Goal: Check status: Check status

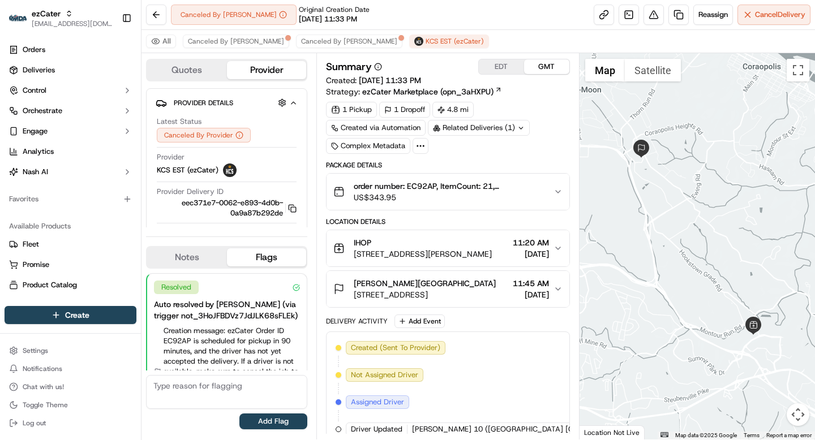
scroll to position [93, 0]
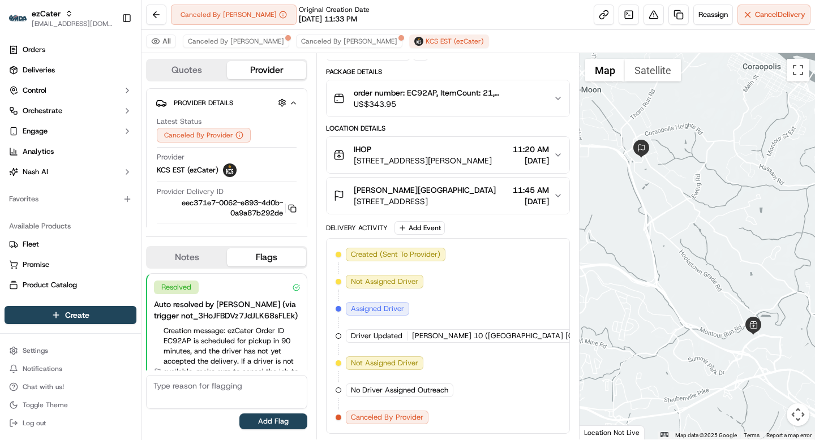
click at [44, 17] on span "ezCater" at bounding box center [46, 13] width 29 height 11
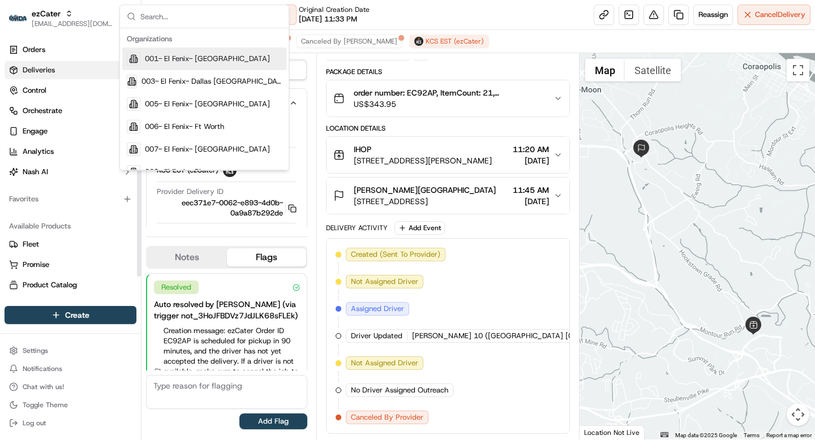
click at [37, 68] on span "Deliveries" at bounding box center [39, 70] width 32 height 10
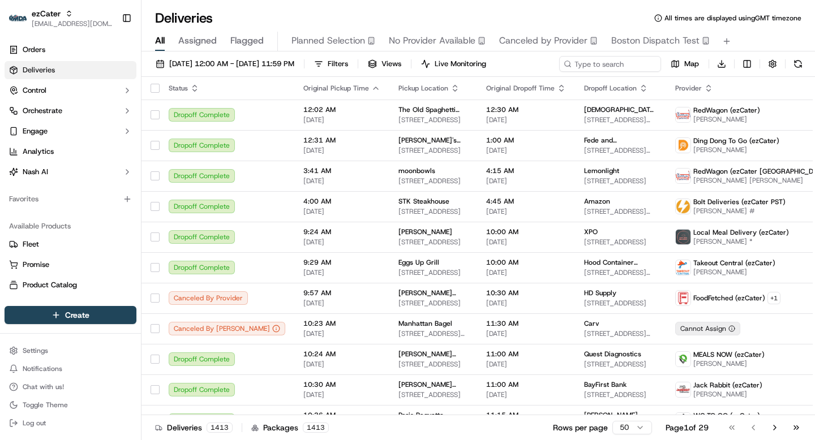
click at [612, 55] on div "09/16/2025 12:00 AM - 09/16/2025 11:59 PM Filters Views Live Monitoring Map Dow…" at bounding box center [477, 246] width 673 height 391
click at [608, 64] on div "09/16/2025 12:00 AM - 09/16/2025 11:59 PM Filters Views Live Monitoring Map Dow…" at bounding box center [477, 66] width 673 height 21
paste input "PKEEHK"
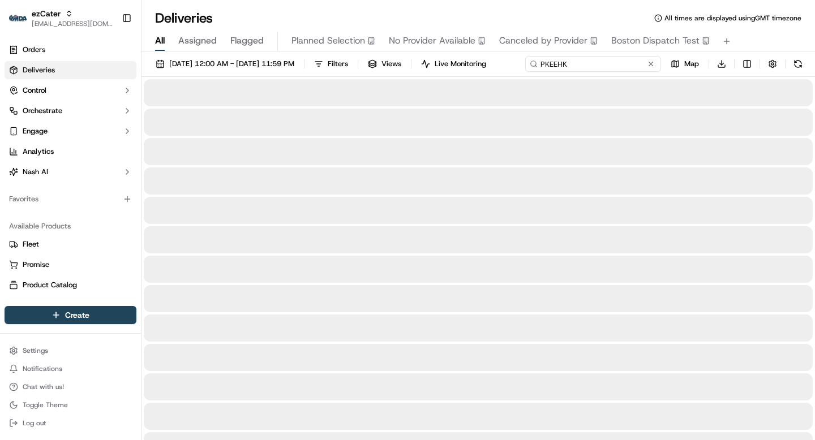
type input "PKEEHK"
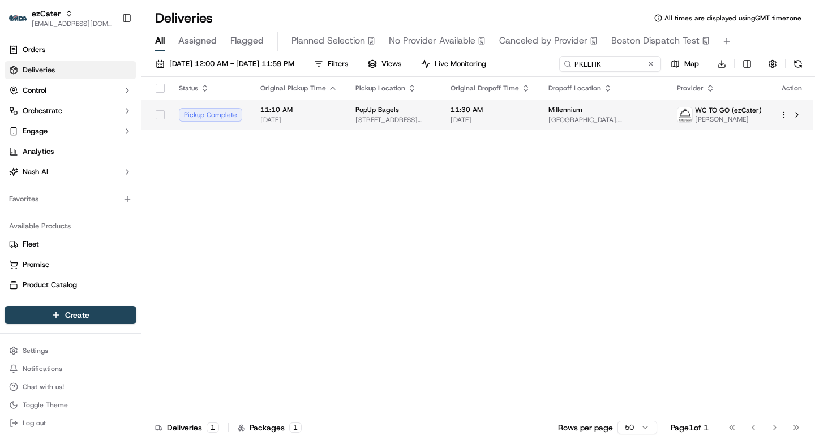
click at [397, 129] on td "PopUp Bagels 139 E 57th St, New York, NY 10155, USA" at bounding box center [393, 115] width 95 height 31
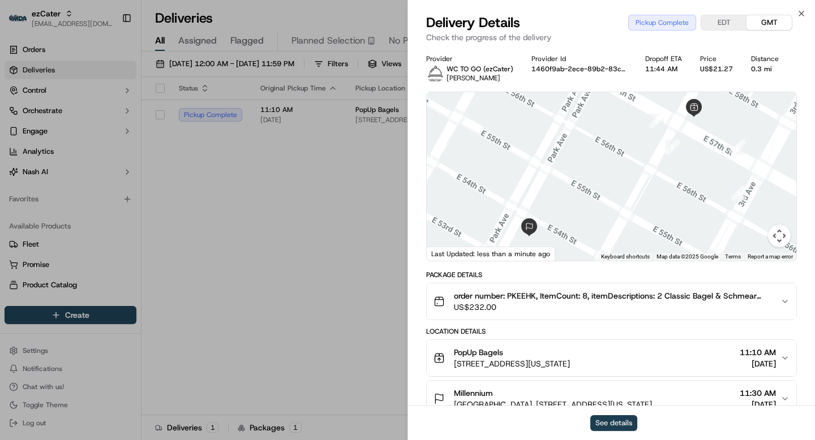
click at [613, 421] on button "See details" at bounding box center [613, 423] width 47 height 16
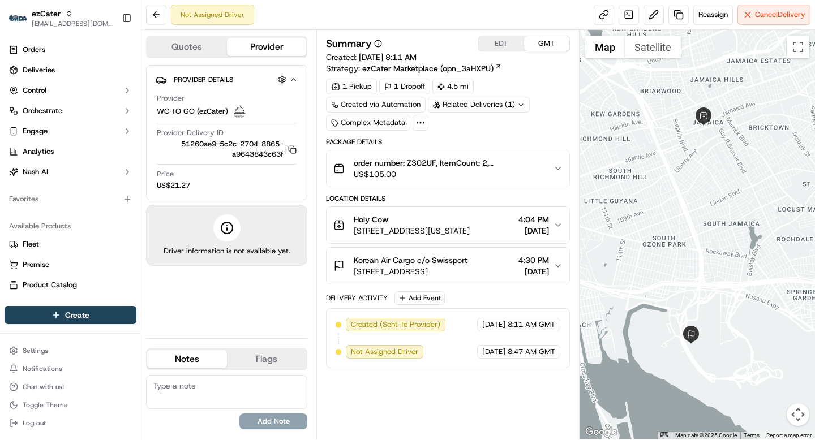
click at [518, 259] on span "4:30 PM" at bounding box center [533, 260] width 31 height 11
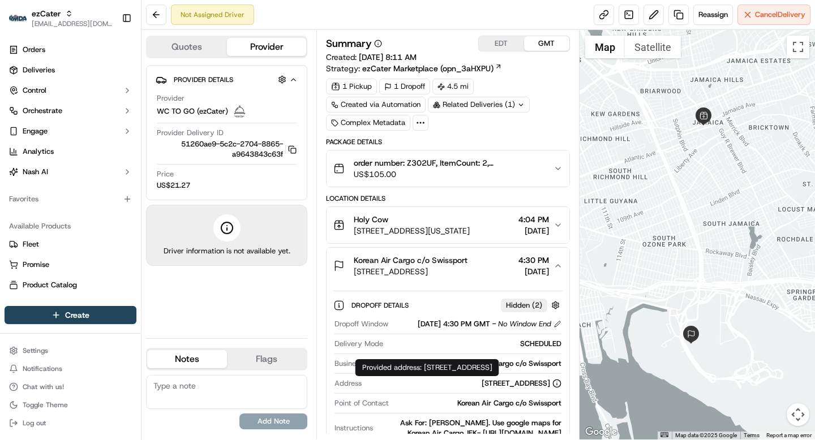
drag, startPoint x: 423, startPoint y: 371, endPoint x: 435, endPoint y: 374, distance: 11.8
click at [435, 374] on div "Provided address: 9 N Service Rd, suite 275 floor 2, Queens, NY, 11430 Provided…" at bounding box center [427, 367] width 144 height 17
copy div "9 N Service Rd, suite 275 floor 2, Queens, NY, 11430"
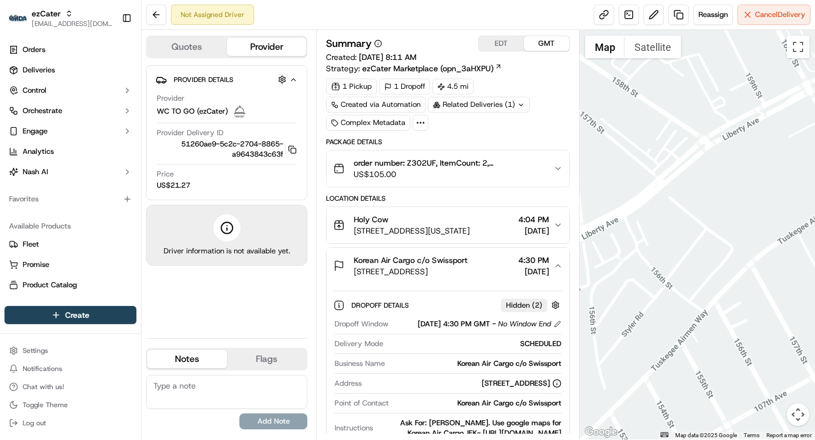
drag, startPoint x: 704, startPoint y: 137, endPoint x: 696, endPoint y: 317, distance: 180.1
click at [696, 311] on div at bounding box center [697, 235] width 236 height 410
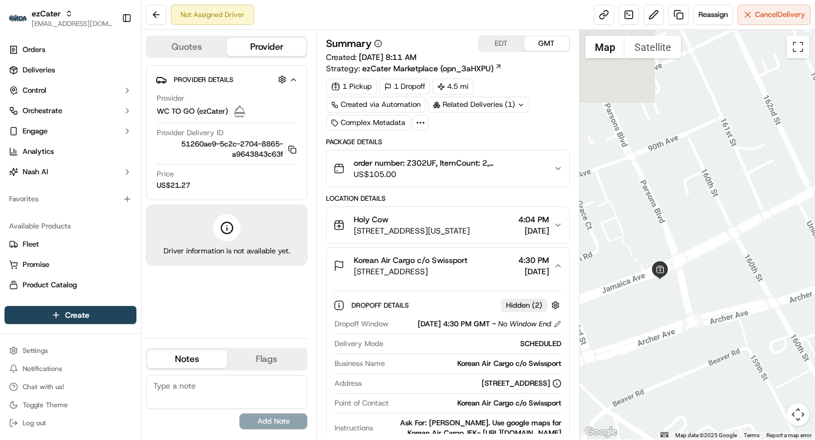
drag, startPoint x: 680, startPoint y: 318, endPoint x: 759, endPoint y: 205, distance: 138.0
click at [759, 205] on div at bounding box center [697, 235] width 236 height 410
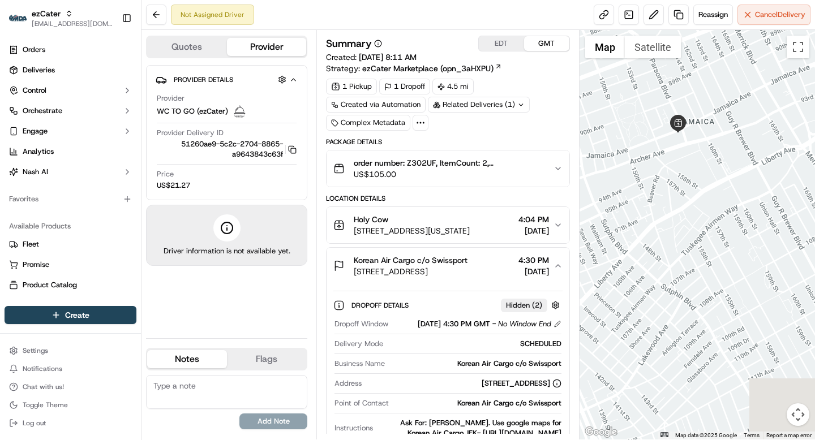
drag, startPoint x: 678, startPoint y: 285, endPoint x: 678, endPoint y: 136, distance: 148.2
click at [678, 136] on div at bounding box center [697, 235] width 236 height 410
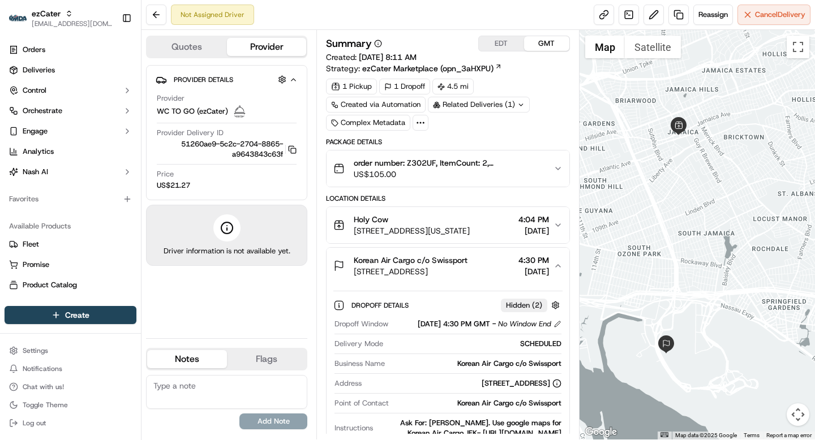
click at [551, 229] on div "Holy Cow 7 Jamaica Center Plz, New York, NY 11432-3830, United States 4:04 PM 0…" at bounding box center [443, 225] width 220 height 23
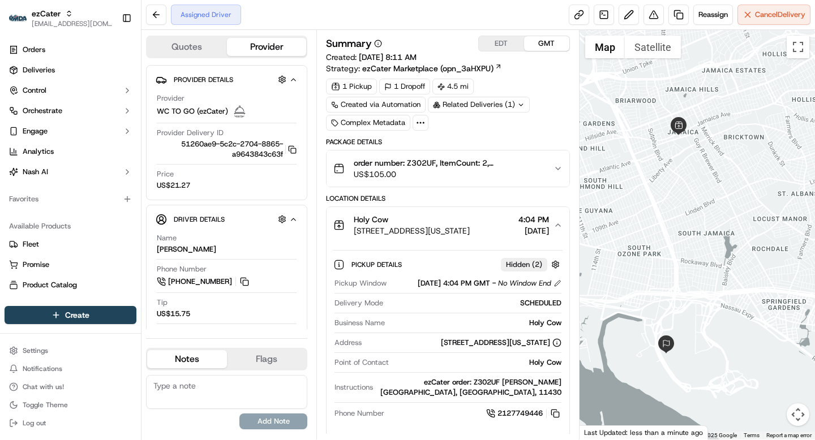
click at [539, 165] on span "order number: Z302UF, ItemCount: 2, itemDescriptions: 1 Sides By The Box, 1 Sli…" at bounding box center [449, 162] width 190 height 11
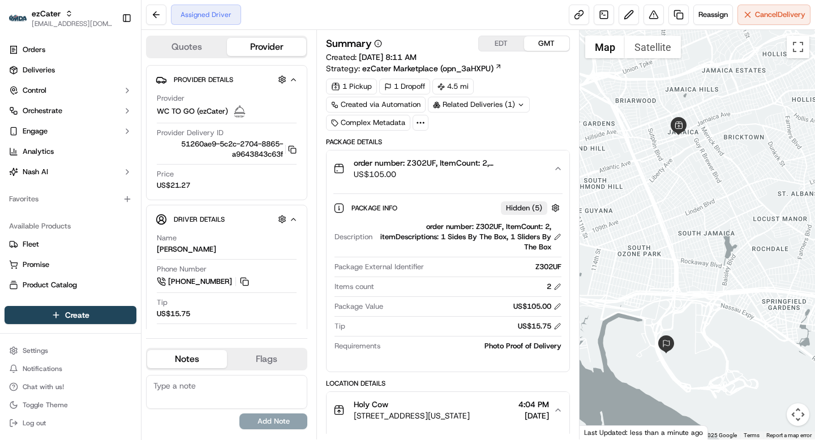
click at [416, 160] on span "order number: Z302UF, ItemCount: 2, itemDescriptions: 1 Sides By The Box, 1 Sli…" at bounding box center [449, 162] width 190 height 11
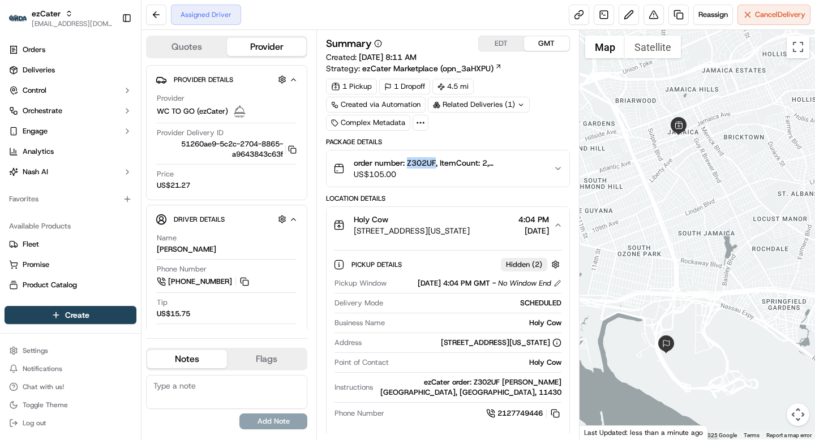
copy span "Z302UF"
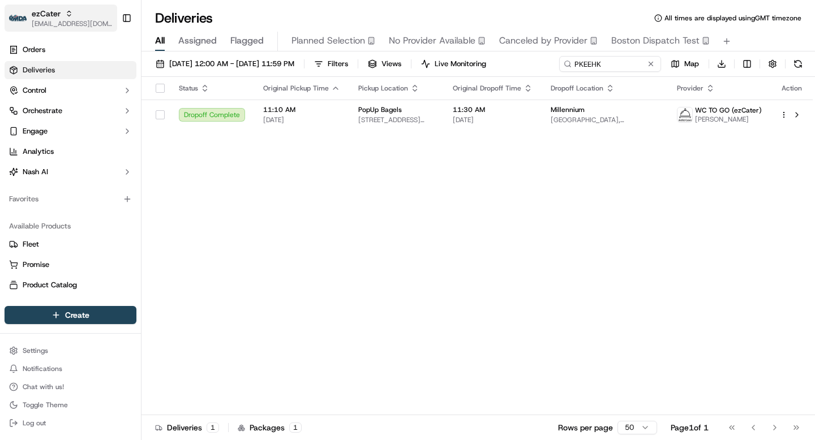
click at [59, 13] on span "ezCater" at bounding box center [46, 13] width 29 height 11
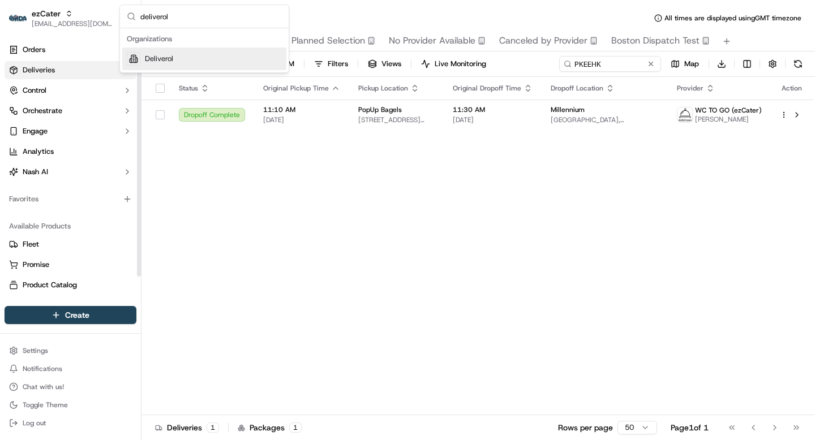
type input "deliverol"
click at [182, 61] on div "Deliverol" at bounding box center [204, 59] width 164 height 23
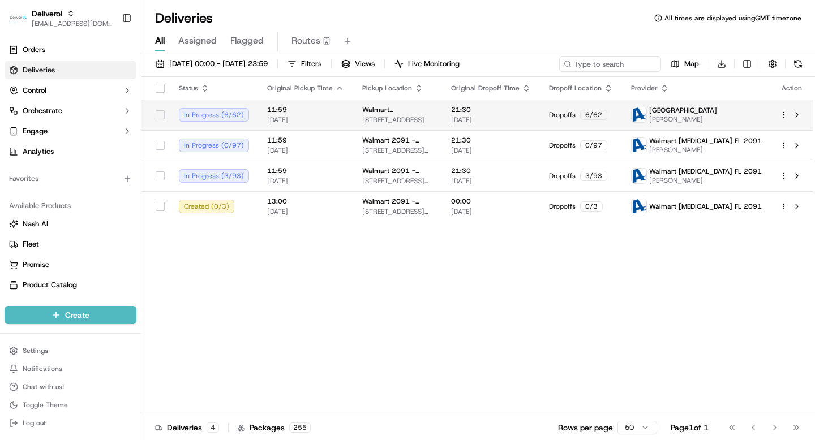
click at [362, 111] on span "Walmart 3311 - Miami Gardens, FL" at bounding box center [397, 109] width 71 height 9
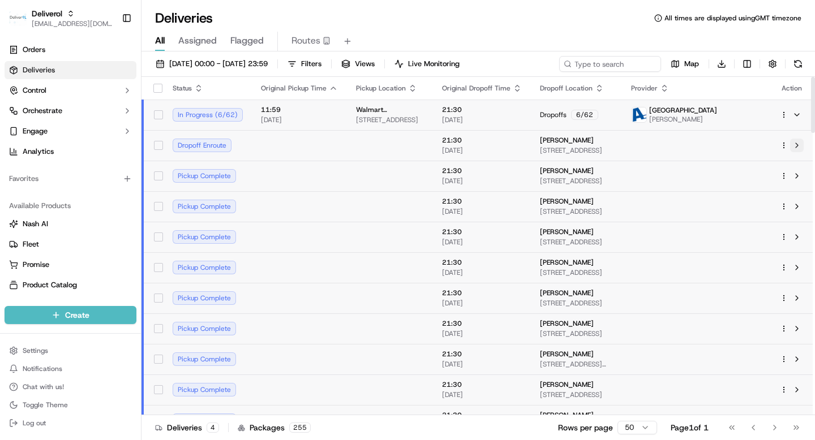
click at [795, 143] on button at bounding box center [797, 146] width 14 height 14
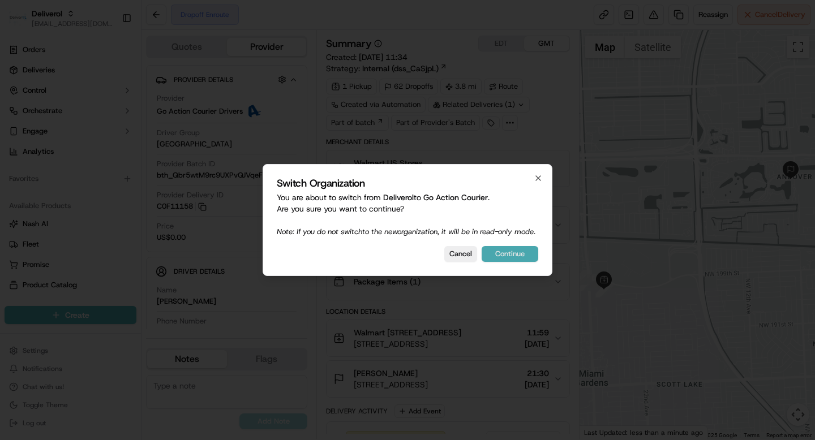
click at [510, 256] on button "Continue" at bounding box center [509, 254] width 57 height 16
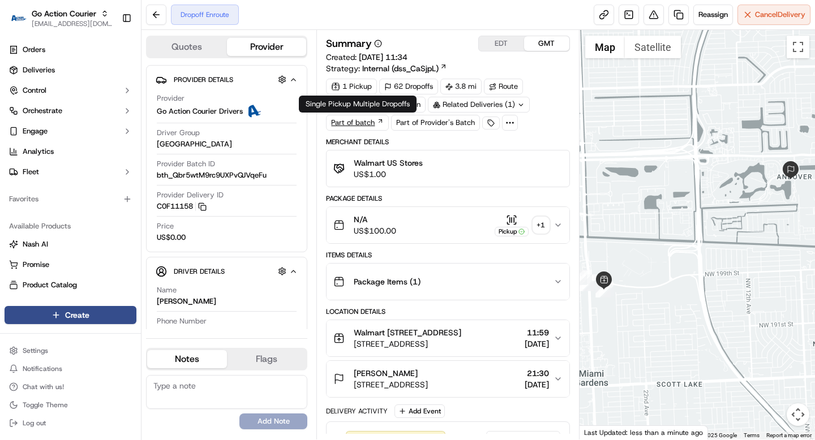
click at [373, 122] on link "Part of batch" at bounding box center [357, 123] width 63 height 16
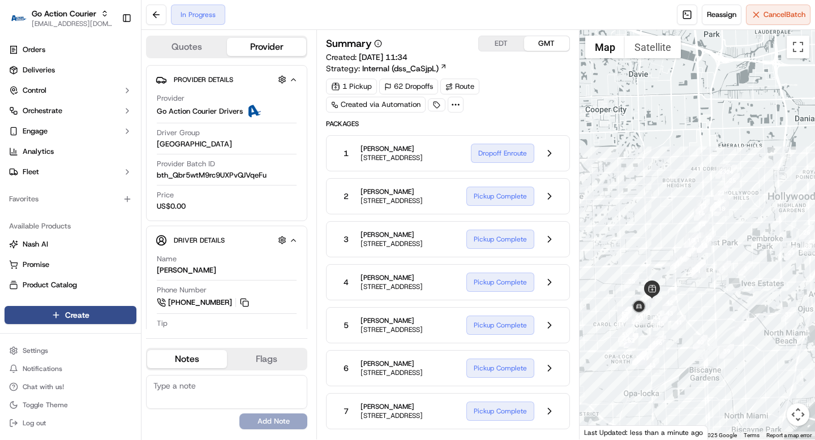
drag, startPoint x: 706, startPoint y: 283, endPoint x: 666, endPoint y: 173, distance: 117.9
click at [666, 173] on div at bounding box center [697, 235] width 236 height 410
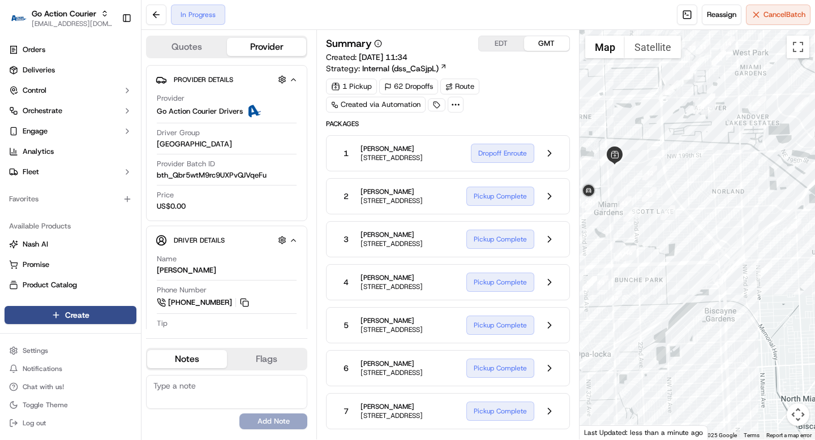
drag, startPoint x: 693, startPoint y: 333, endPoint x: 697, endPoint y: 229, distance: 104.2
click at [697, 229] on div at bounding box center [697, 235] width 236 height 410
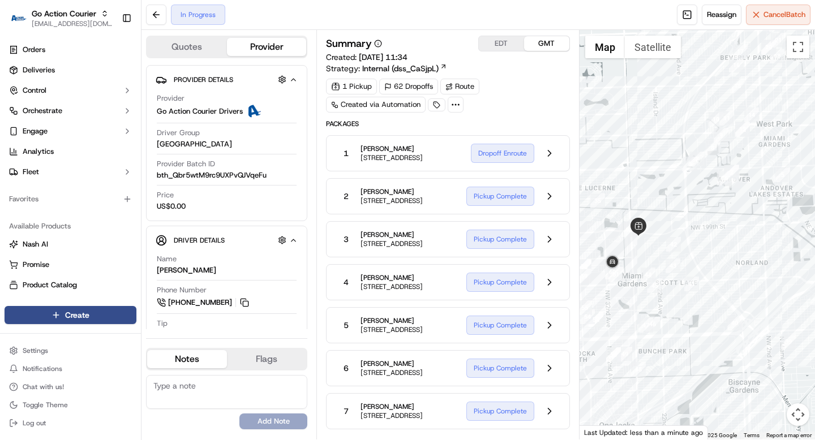
drag, startPoint x: 747, startPoint y: 235, endPoint x: 771, endPoint y: 309, distance: 78.4
click at [771, 309] on div at bounding box center [697, 235] width 236 height 410
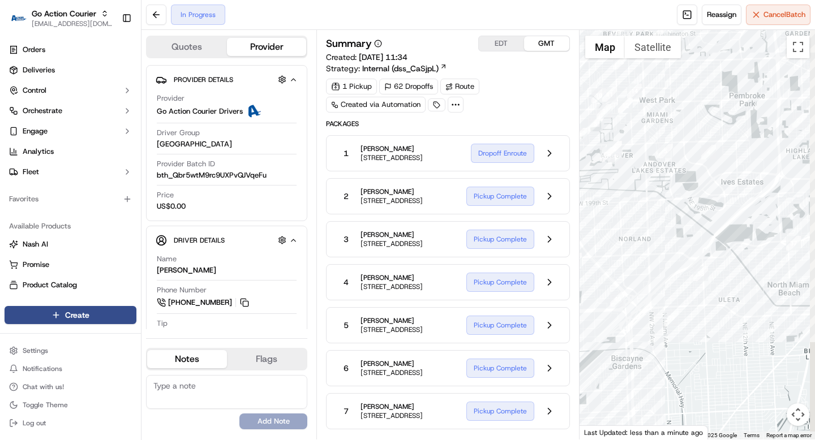
drag, startPoint x: 771, startPoint y: 309, endPoint x: 652, endPoint y: 286, distance: 121.6
click at [651, 286] on div at bounding box center [697, 235] width 236 height 410
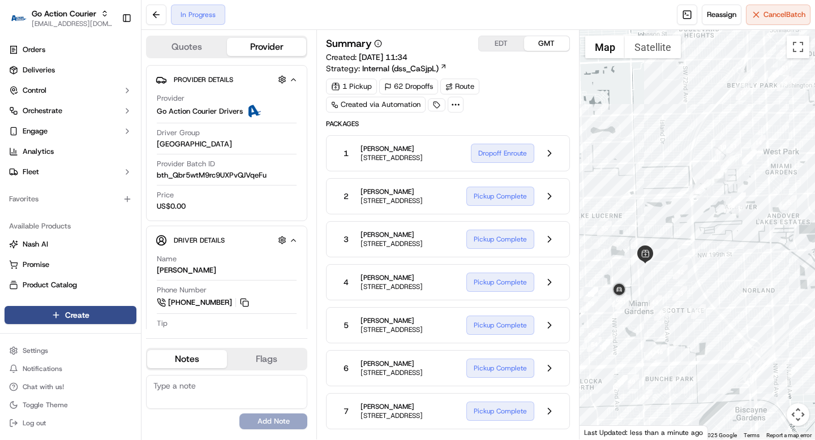
drag, startPoint x: 687, startPoint y: 223, endPoint x: 810, endPoint y: 278, distance: 135.0
click at [810, 278] on div at bounding box center [697, 235] width 236 height 410
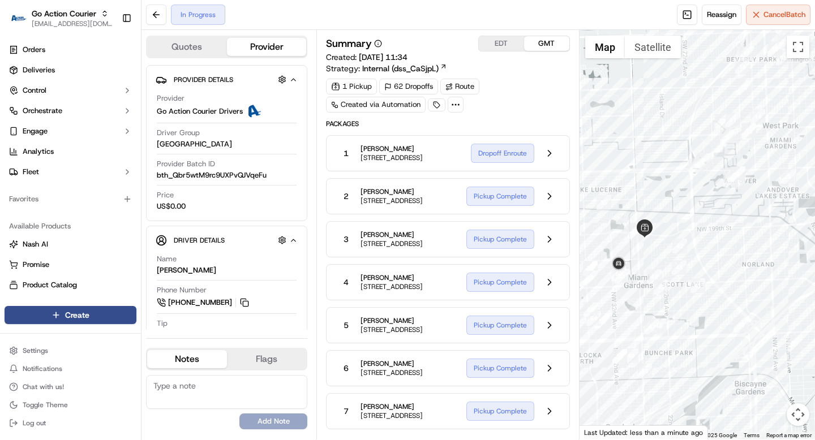
drag, startPoint x: 810, startPoint y: 278, endPoint x: 810, endPoint y: 242, distance: 36.8
click at [810, 249] on div at bounding box center [697, 235] width 236 height 410
